Goal: Task Accomplishment & Management: Manage account settings

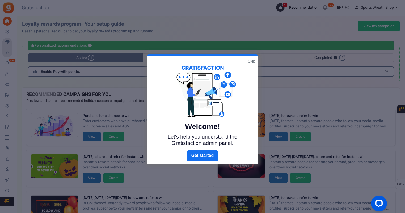
click at [251, 61] on link "Skip" at bounding box center [251, 61] width 7 height 5
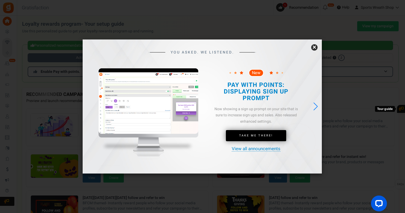
click at [315, 47] on link "×" at bounding box center [314, 47] width 6 height 6
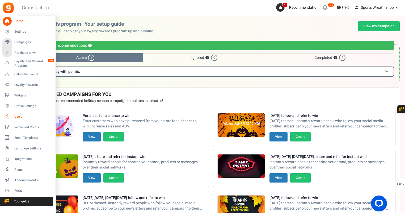
click at [10, 117] on icon at bounding box center [7, 116] width 9 height 9
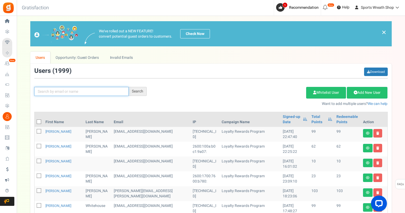
click at [107, 88] on input "text" at bounding box center [81, 91] width 94 height 9
paste input "[EMAIL_ADDRESS][DOMAIN_NAME]"
type input "[EMAIL_ADDRESS][DOMAIN_NAME]"
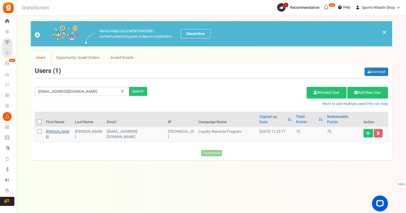
click at [54, 129] on link "[PERSON_NAME]" at bounding box center [57, 134] width 23 height 10
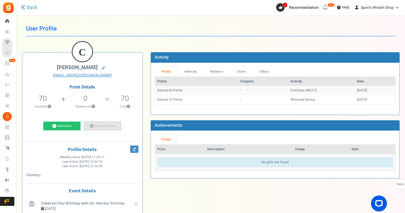
click at [102, 125] on link "Subtract Points" at bounding box center [102, 126] width 37 height 9
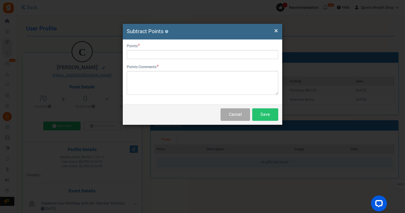
click at [136, 41] on div "User Email [EMAIL_ADDRESS][DOMAIN_NAME] Points Points Comments Char(s) : 0 Allo…" at bounding box center [202, 72] width 159 height 65
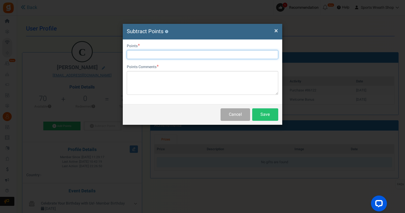
click at [145, 56] on input "text" at bounding box center [202, 54] width 151 height 9
type input "29"
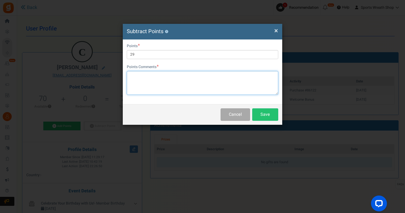
click at [131, 74] on textarea at bounding box center [202, 83] width 151 height 24
type textarea "Returned items from order #86122"
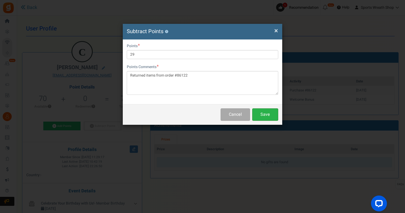
click at [269, 114] on button "Save" at bounding box center [265, 115] width 26 height 12
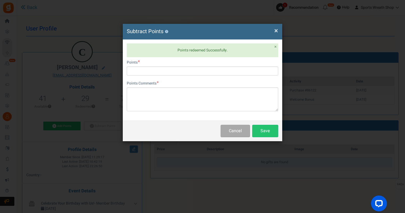
click at [277, 29] on span "×" at bounding box center [276, 31] width 4 height 10
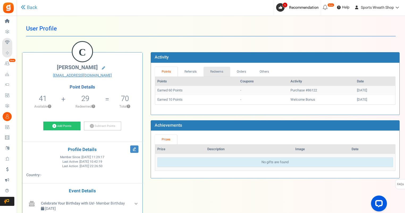
click at [220, 68] on link "Redeems" at bounding box center [216, 72] width 27 height 10
